Goal: Navigation & Orientation: Understand site structure

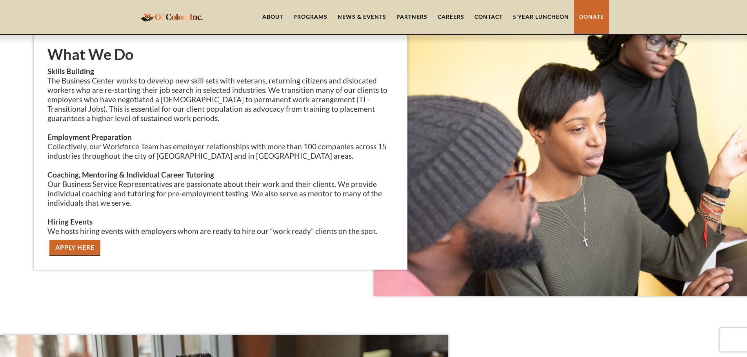
scroll to position [1451, 0]
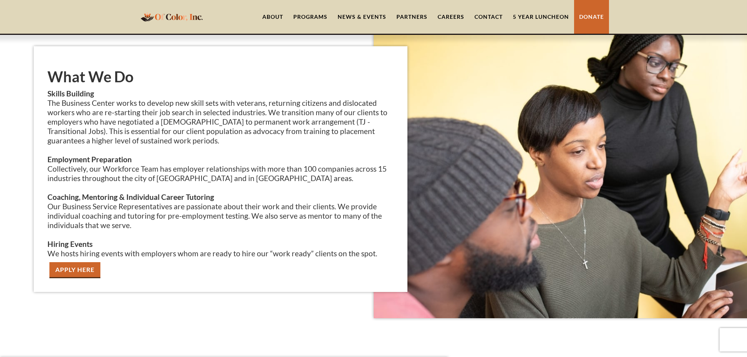
click at [492, 79] on img at bounding box center [598, 169] width 448 height 299
click at [450, 15] on link "Careers" at bounding box center [450, 17] width 37 height 34
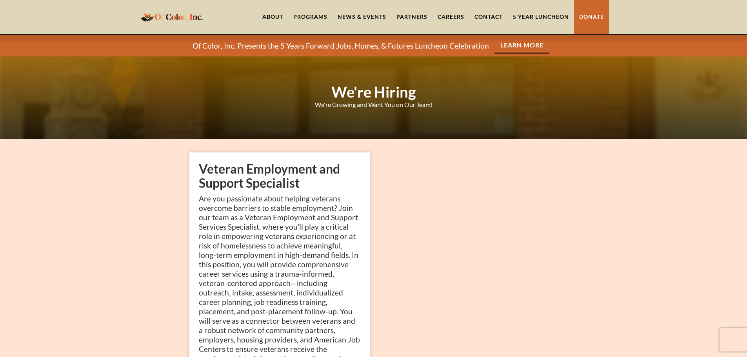
click at [414, 15] on link "Partners" at bounding box center [411, 17] width 41 height 34
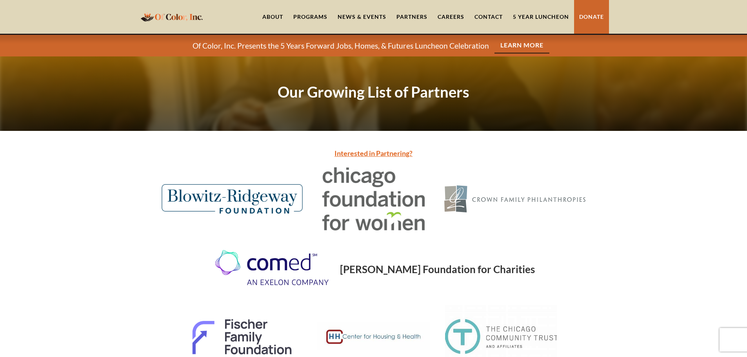
click at [275, 15] on link "About" at bounding box center [272, 17] width 31 height 34
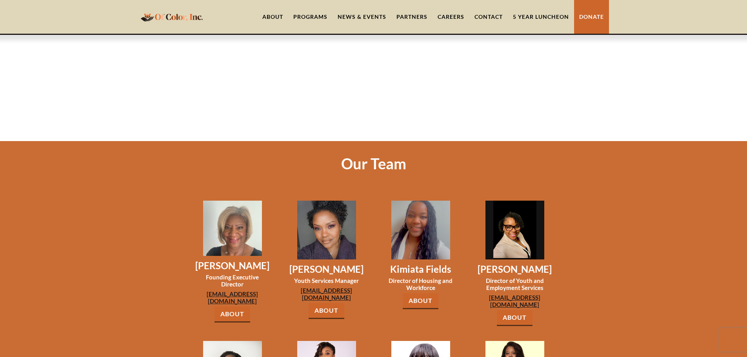
scroll to position [483, 0]
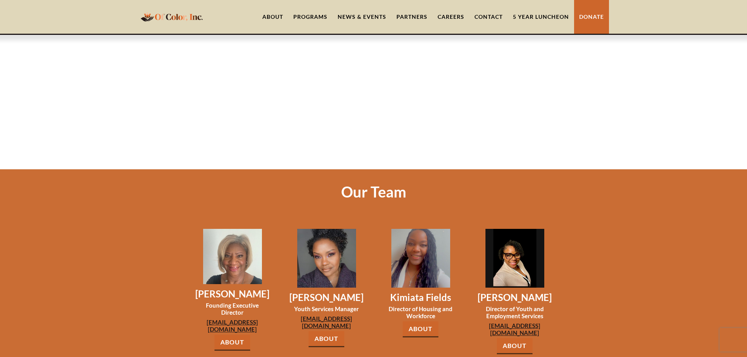
click at [415, 321] on link "About" at bounding box center [421, 329] width 36 height 16
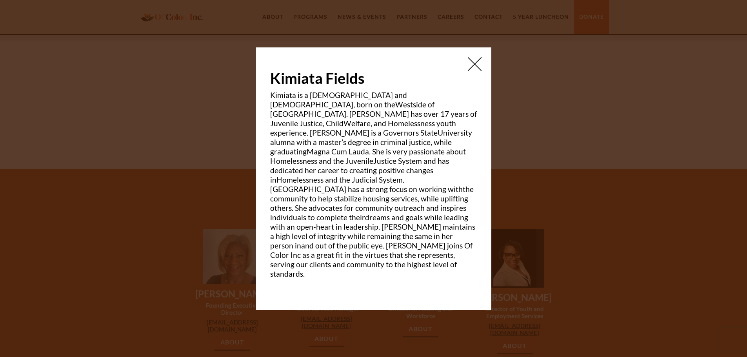
click at [477, 71] on img at bounding box center [475, 64] width 14 height 14
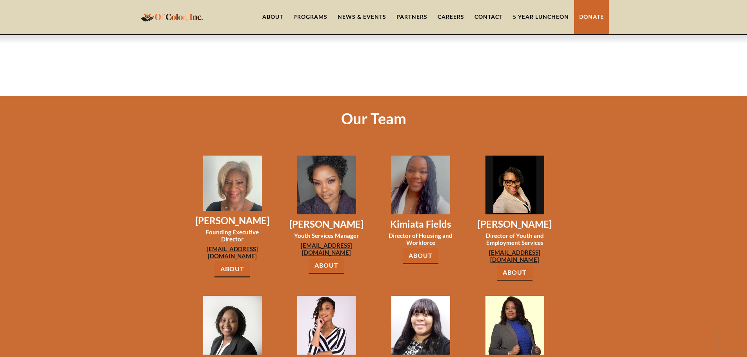
scroll to position [562, 0]
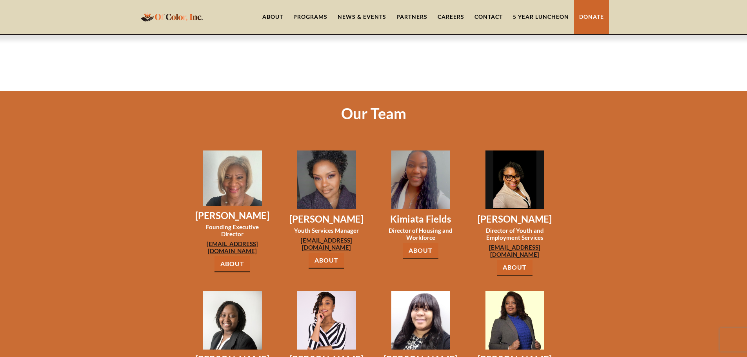
click at [234, 256] on link "About" at bounding box center [232, 264] width 36 height 16
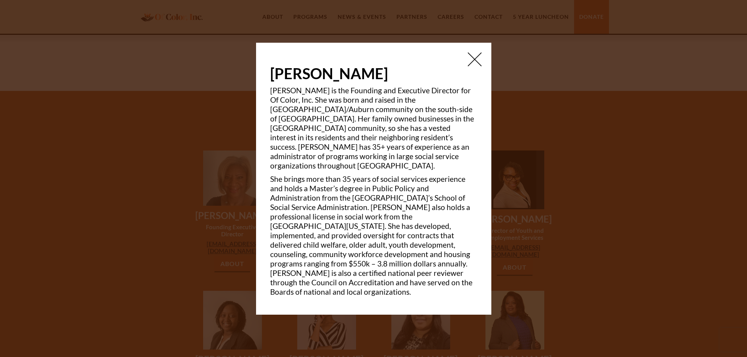
click at [478, 66] on img at bounding box center [475, 60] width 14 height 14
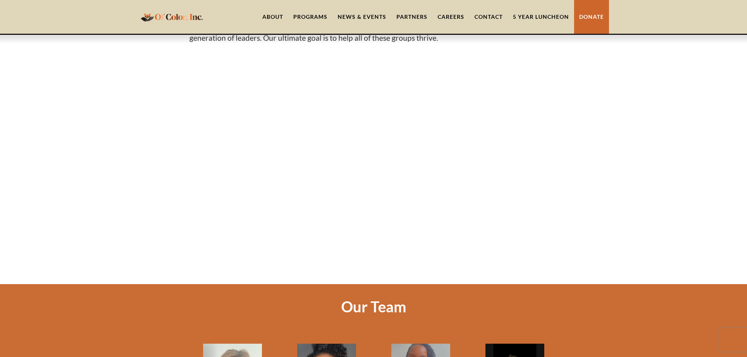
scroll to position [405, 0]
